Goal: Task Accomplishment & Management: Manage account settings

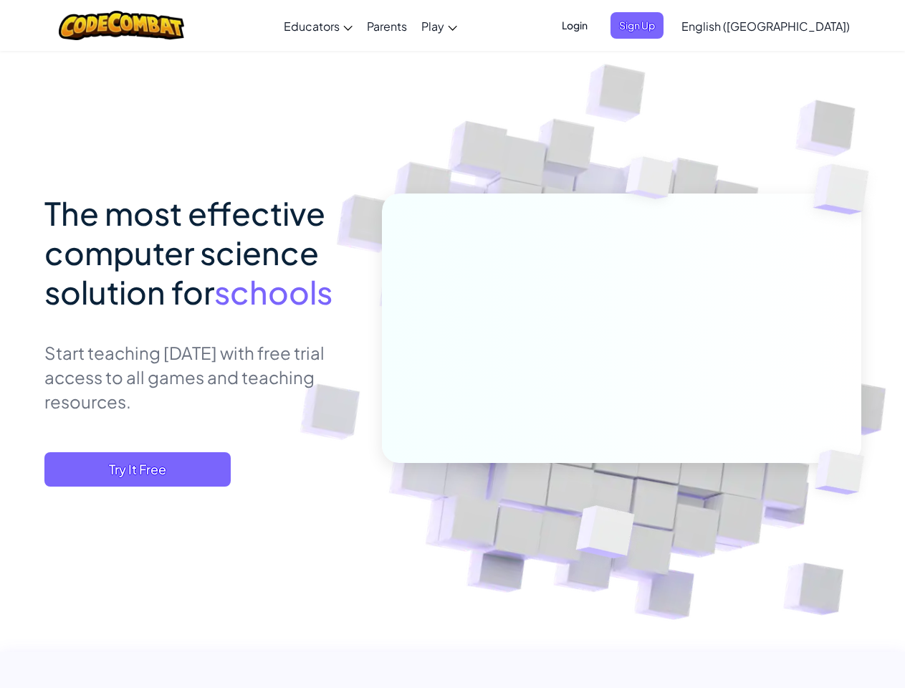
click at [596, 25] on span "Login" at bounding box center [574, 25] width 43 height 27
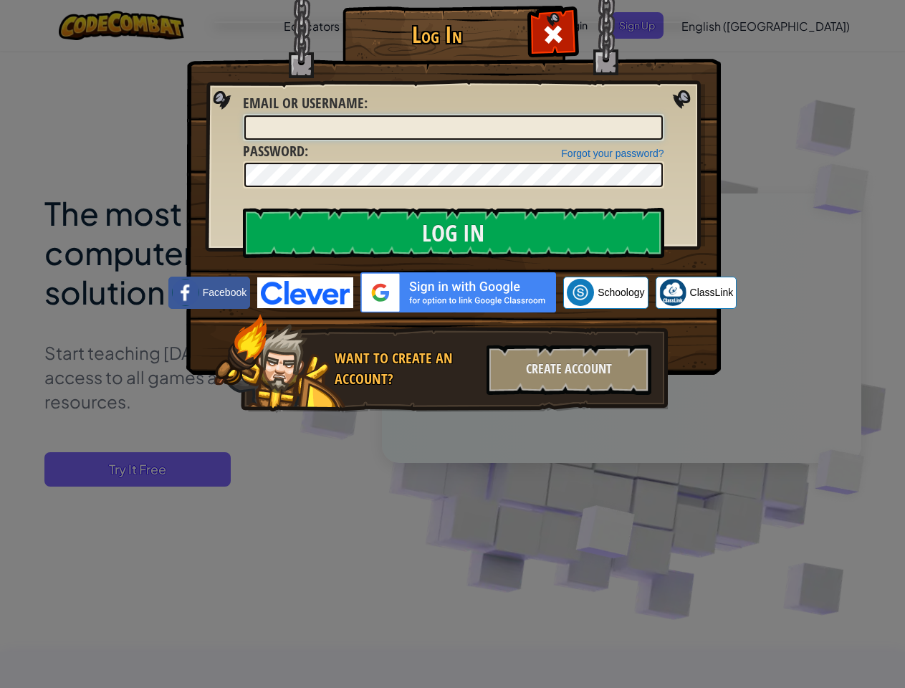
click at [661, 115] on input "Email or Username :" at bounding box center [453, 127] width 419 height 24
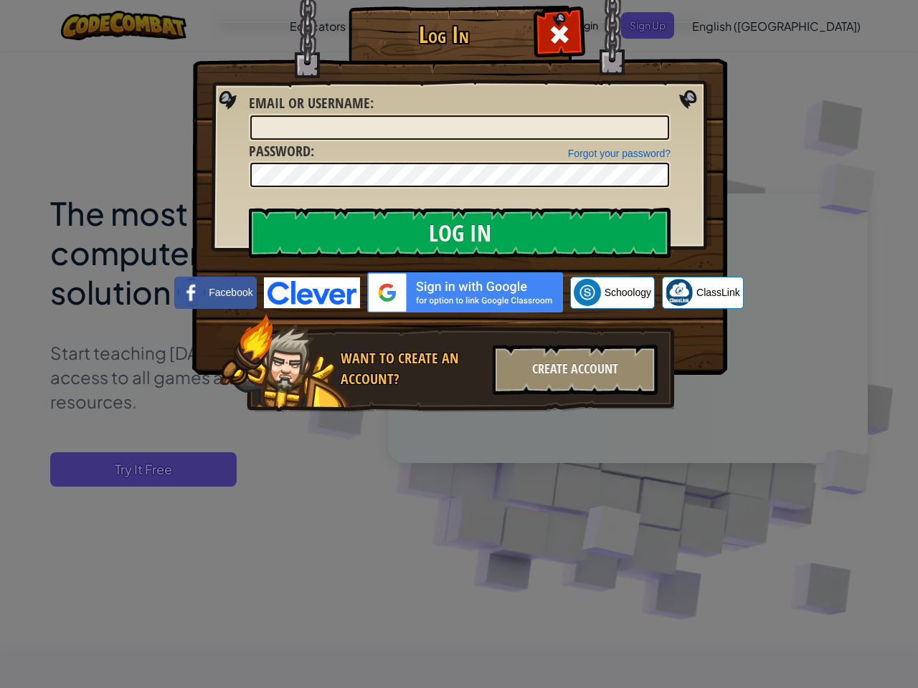
click at [725, 25] on div "Log In Unknown Error Email or Username : Forgot your password? Password : Log I…" at bounding box center [459, 344] width 918 height 688
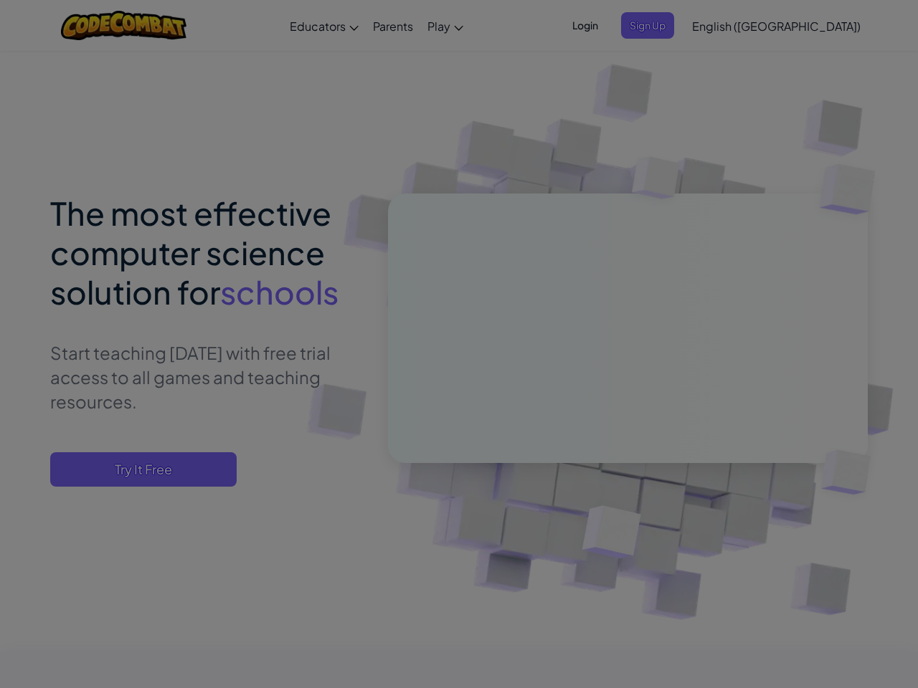
click at [725, 25] on div "Log In Unknown Error Email or Username : Forgot your password? Password : Log I…" at bounding box center [459, 344] width 918 height 688
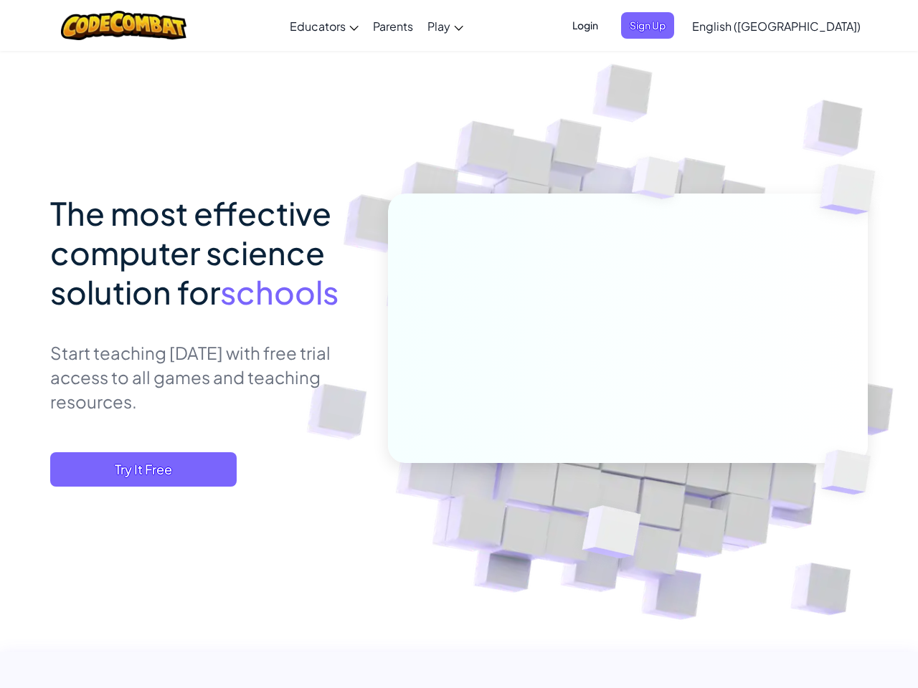
click at [801, 26] on span "English ([GEOGRAPHIC_DATA])" at bounding box center [776, 26] width 168 height 15
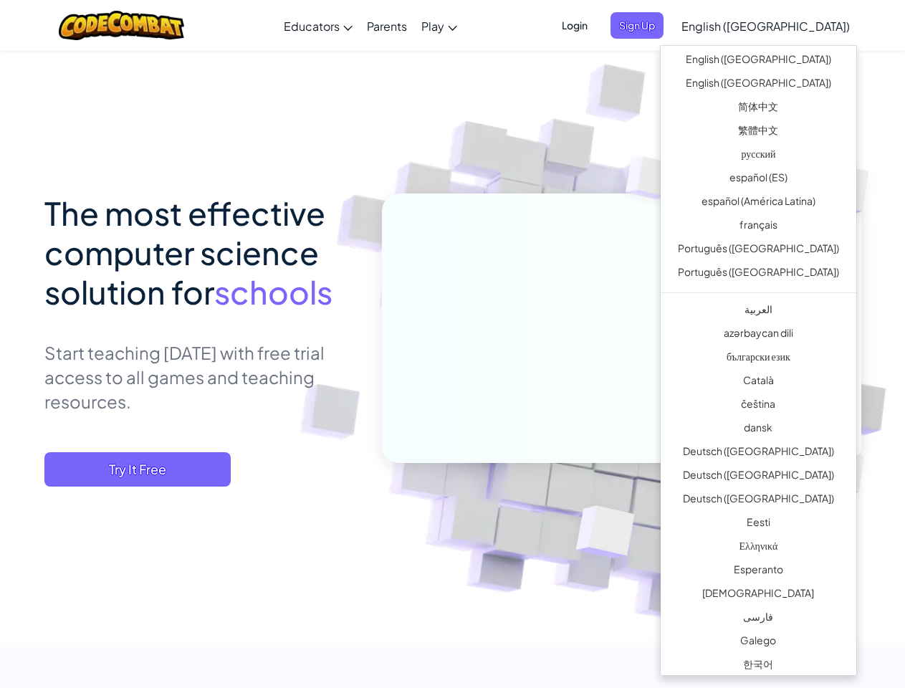
click at [138, 470] on span "Try It Free" at bounding box center [137, 469] width 186 height 34
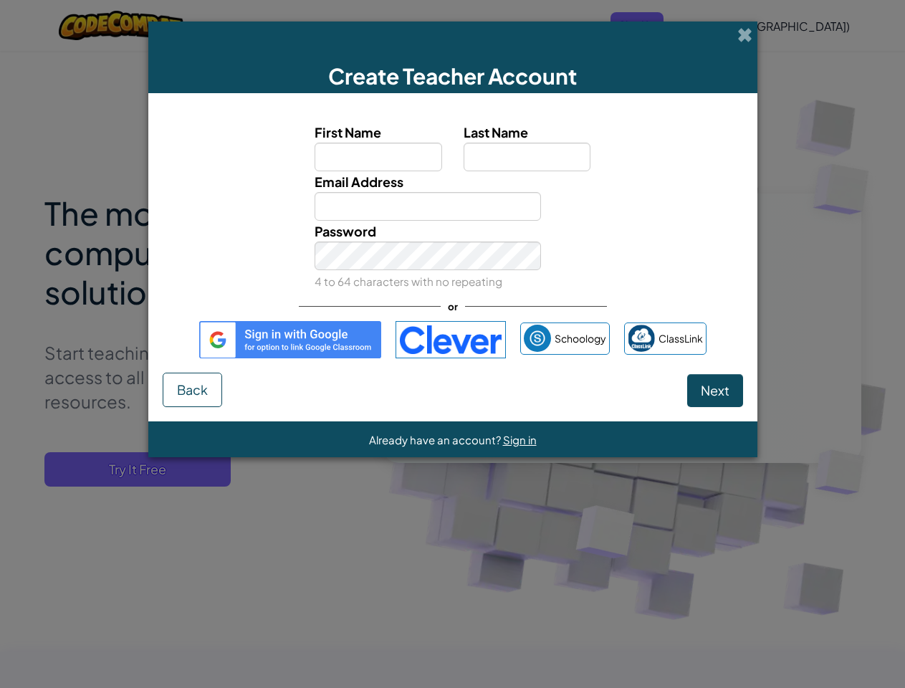
click at [138, 470] on div "Create Teacher Account First Name Last Name Email Address Password 4 to 64 char…" at bounding box center [452, 344] width 905 height 688
